Goal: Task Accomplishment & Management: Manage account settings

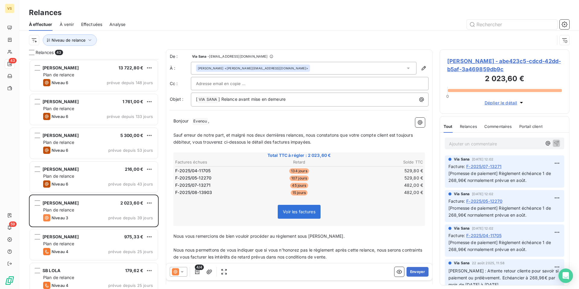
scroll to position [230, 130]
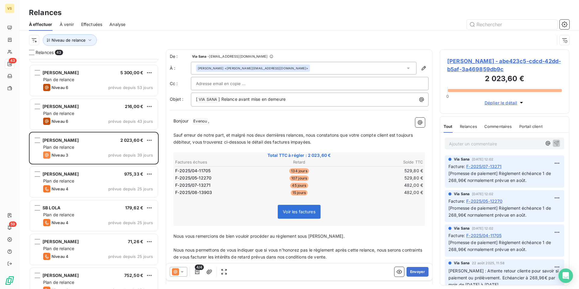
click at [497, 63] on span "[PERSON_NAME] - abe423c5-cdcd-42dd-b5af-3a469859db9c" at bounding box center [504, 65] width 115 height 16
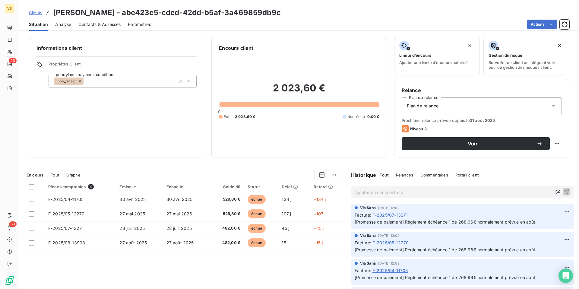
drag, startPoint x: 32, startPoint y: 186, endPoint x: 79, endPoint y: 186, distance: 46.7
click at [32, 186] on div at bounding box center [31, 186] width 5 height 5
click at [332, 173] on html "VS 43 59 Clients [PERSON_NAME] - abe423c5-cdcd-42dd-b5af-3a469859db9c Situation…" at bounding box center [289, 144] width 579 height 289
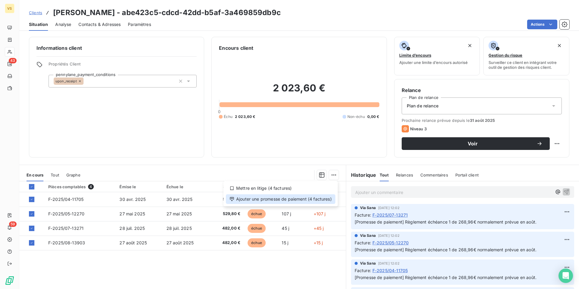
click at [289, 200] on div "Ajouter une promesse de paiement (4 factures)" at bounding box center [280, 199] width 109 height 10
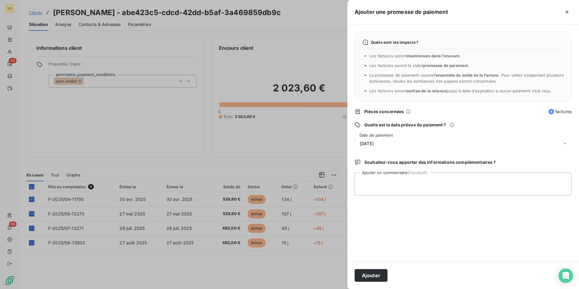
click at [374, 145] on span "[DATE]" at bounding box center [367, 143] width 14 height 5
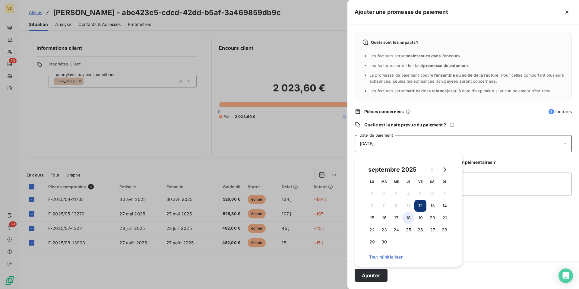
click at [408, 220] on button "18" at bounding box center [408, 218] width 12 height 12
click at [481, 185] on textarea "Ajouter un commentaire (facultatif)" at bounding box center [463, 183] width 217 height 23
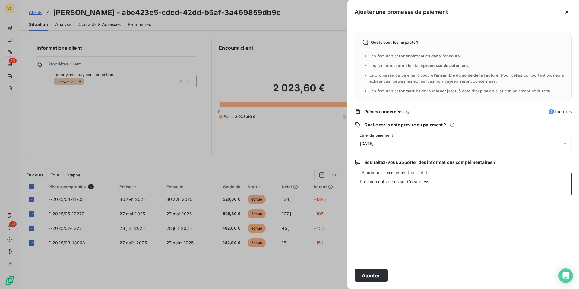
click at [389, 182] on textarea "Prélèvements crées sur Gocardless." at bounding box center [463, 183] width 217 height 23
type textarea "Prélèvements échéancier crées sur Gocardless."
click at [366, 282] on div "Ajouter" at bounding box center [463, 274] width 232 height 27
click at [372, 275] on button "Ajouter" at bounding box center [371, 275] width 33 height 13
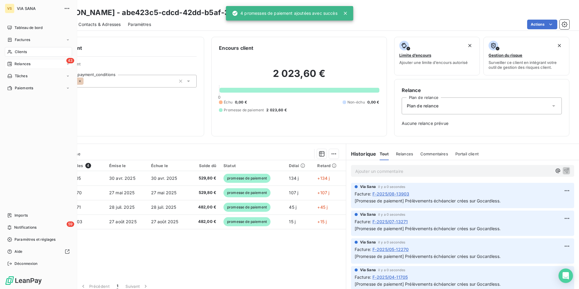
click at [18, 64] on span "Relances" at bounding box center [22, 63] width 16 height 5
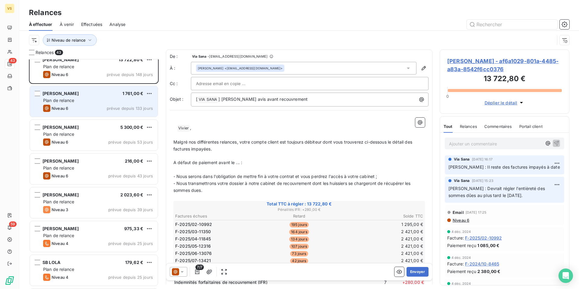
scroll to position [10, 0]
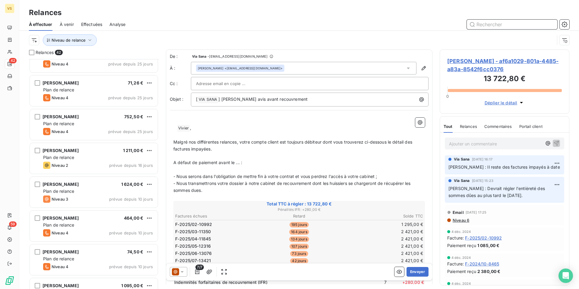
scroll to position [189, 0]
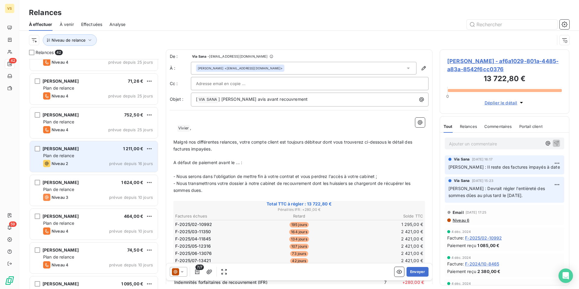
click at [91, 161] on div "Niveau 2 prévue depuis 16 jours" at bounding box center [98, 163] width 110 height 7
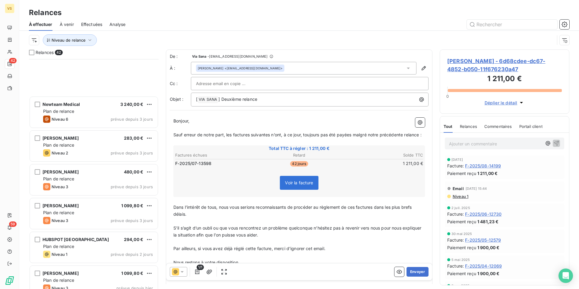
scroll to position [1189, 0]
